Goal: Transaction & Acquisition: Purchase product/service

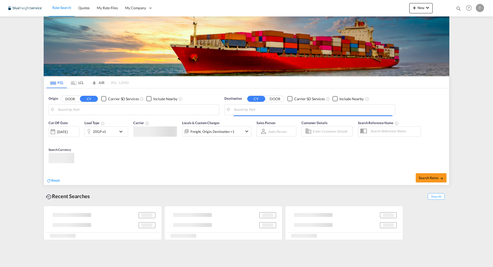
type input "[GEOGRAPHIC_DATA], [GEOGRAPHIC_DATA]"
click at [111, 132] on div "20GP x1" at bounding box center [101, 131] width 32 height 10
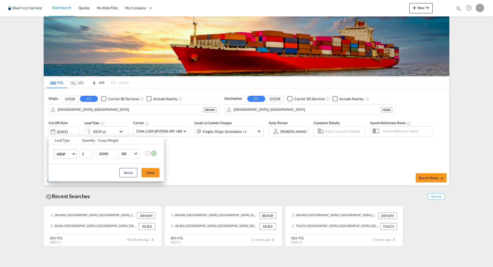
click at [69, 154] on span "40GP" at bounding box center [64, 154] width 15 height 5
click at [68, 182] on md-option "20HC" at bounding box center [69, 183] width 35 height 12
click at [95, 111] on div "Load Type Quantity Cargo Weight 20HC 1 20000 KG KG Load type addition is restri…" at bounding box center [246, 133] width 493 height 267
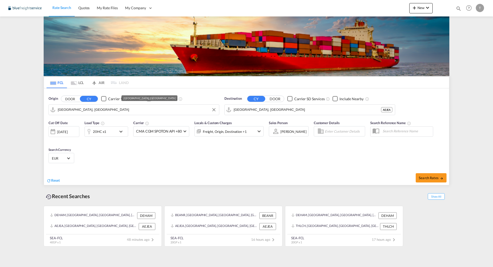
drag, startPoint x: 95, startPoint y: 109, endPoint x: 92, endPoint y: 109, distance: 3.1
click at [92, 109] on input "[GEOGRAPHIC_DATA], [GEOGRAPHIC_DATA]" at bounding box center [137, 110] width 159 height 8
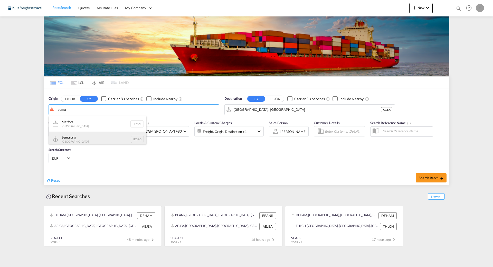
click at [98, 138] on div "Sema rang Indonesia IDSRG" at bounding box center [98, 139] width 98 height 15
type input "[GEOGRAPHIC_DATA], IDSRG"
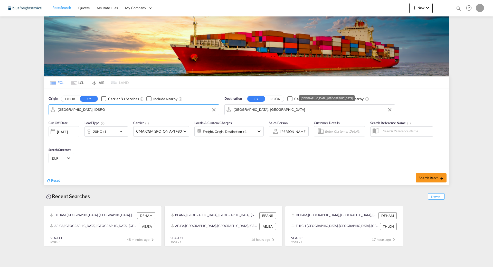
click at [281, 107] on input "[GEOGRAPHIC_DATA], [GEOGRAPHIC_DATA]" at bounding box center [313, 110] width 159 height 8
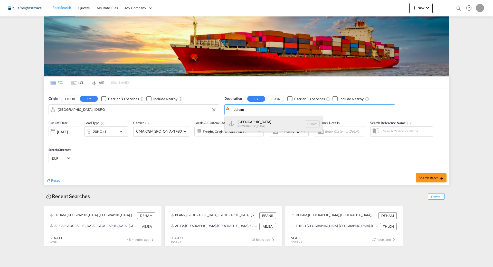
click at [253, 120] on div "Hamburg [GEOGRAPHIC_DATA] [GEOGRAPHIC_DATA]" at bounding box center [274, 123] width 98 height 15
type input "[GEOGRAPHIC_DATA], [GEOGRAPHIC_DATA]"
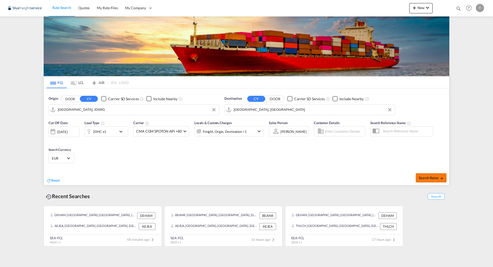
click at [432, 178] on span "Search Rates" at bounding box center [431, 178] width 25 height 4
type input "IDSRG to DEHAM / [DATE]"
